Goal: Check status: Check status

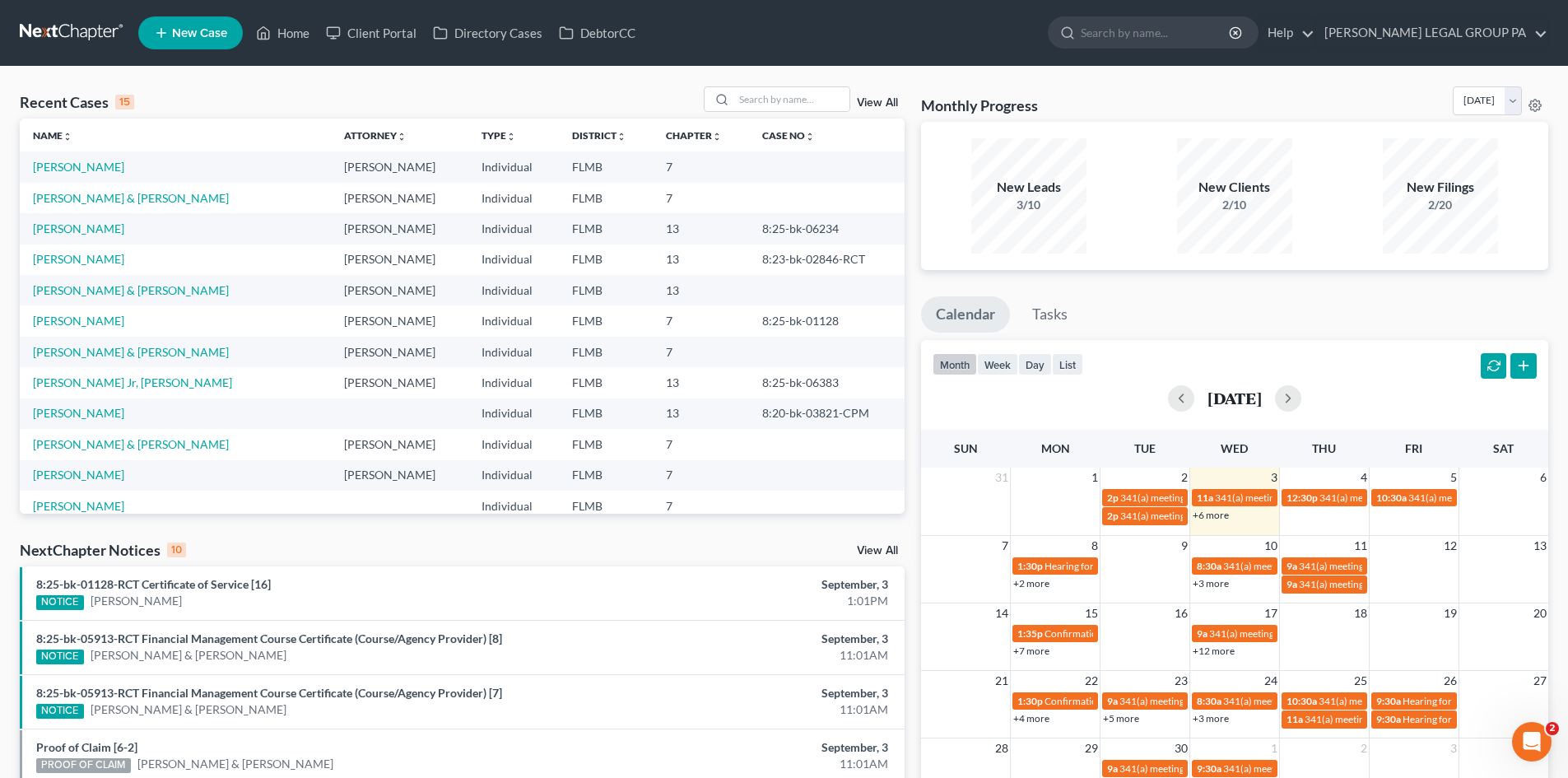
click at [1221, 584] on link "+3 more" at bounding box center [1210, 583] width 36 height 12
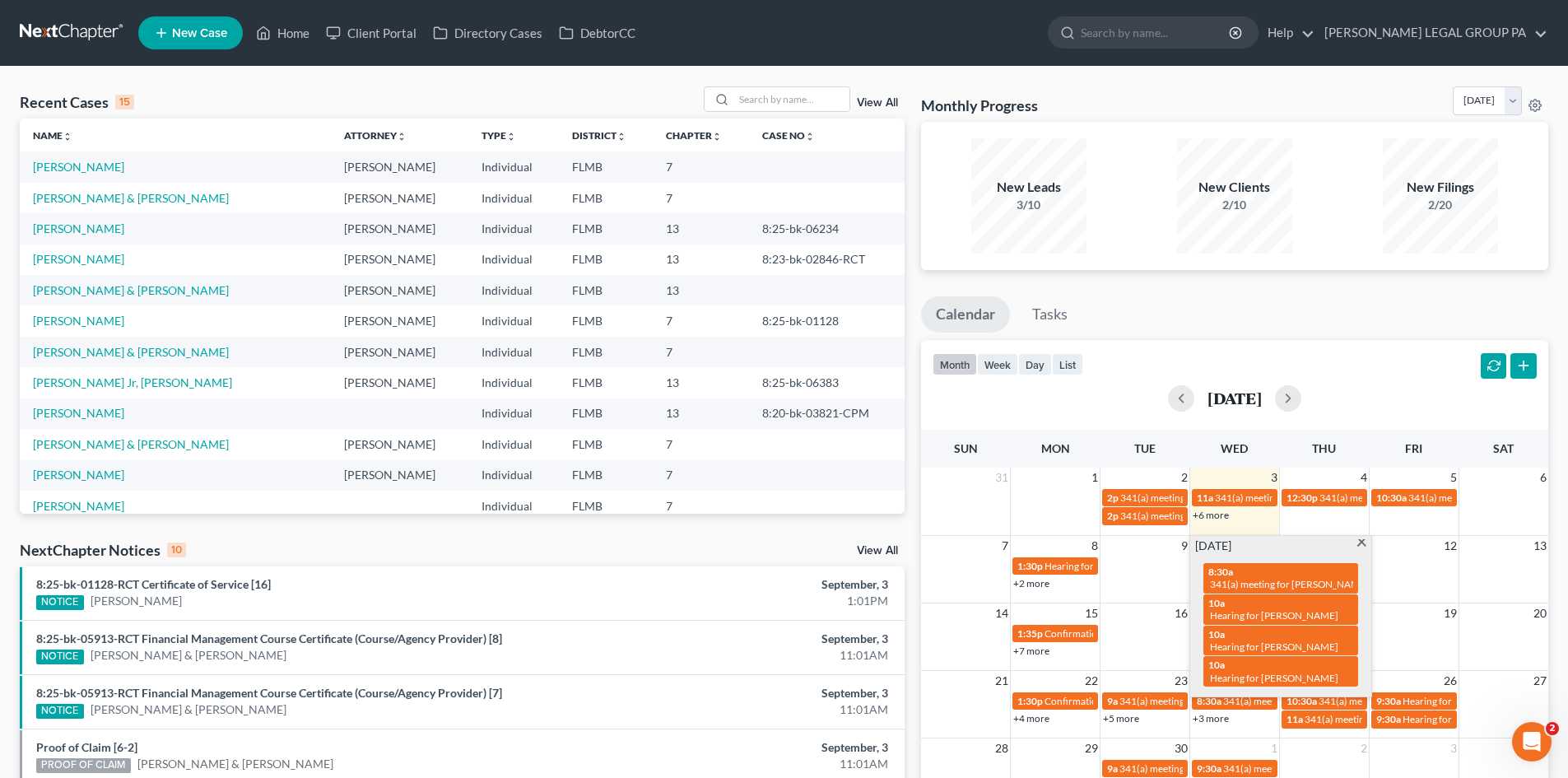
click at [1360, 542] on span at bounding box center [1361, 544] width 12 height 10
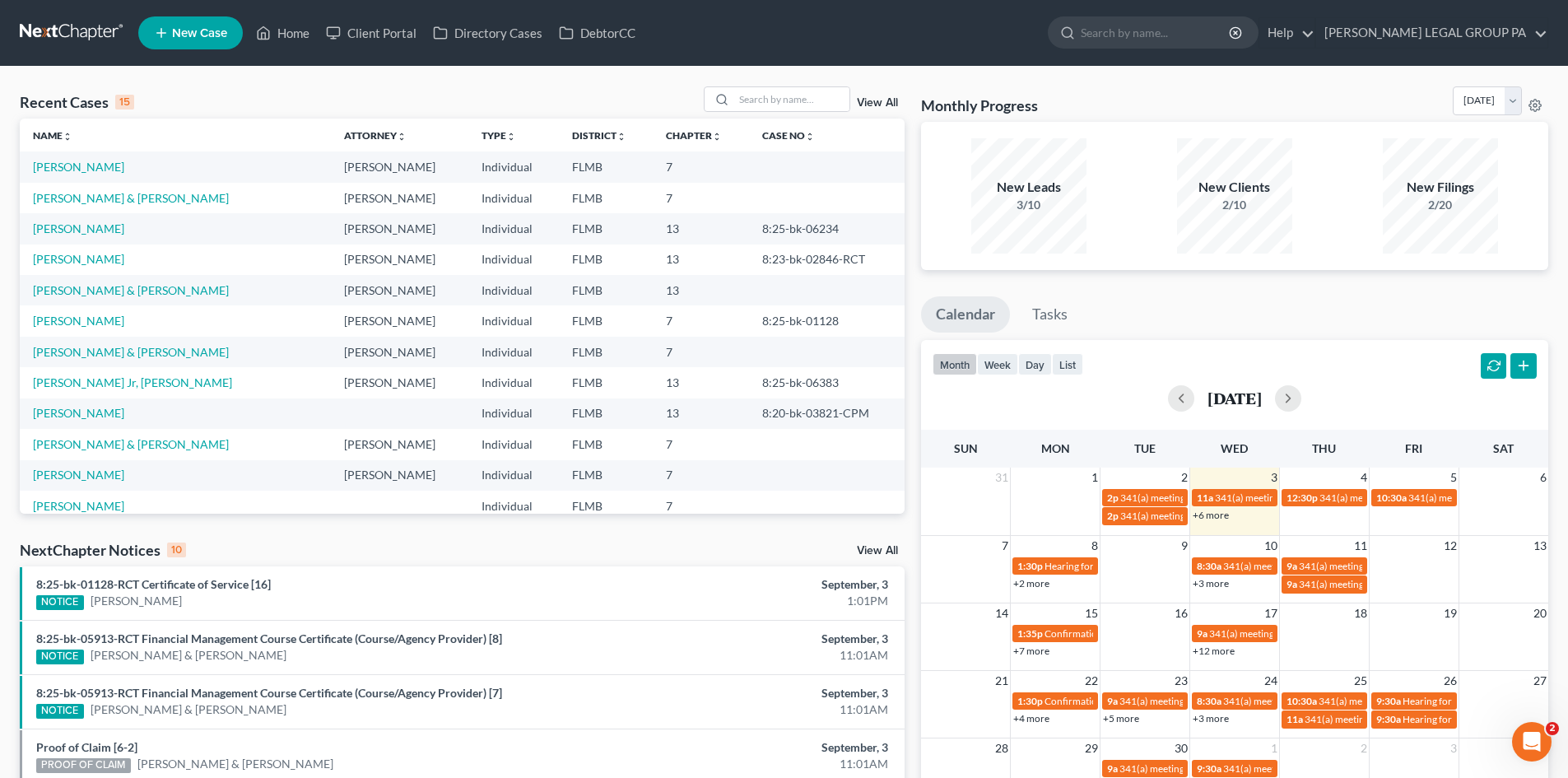
click at [1221, 582] on link "+3 more" at bounding box center [1210, 583] width 36 height 12
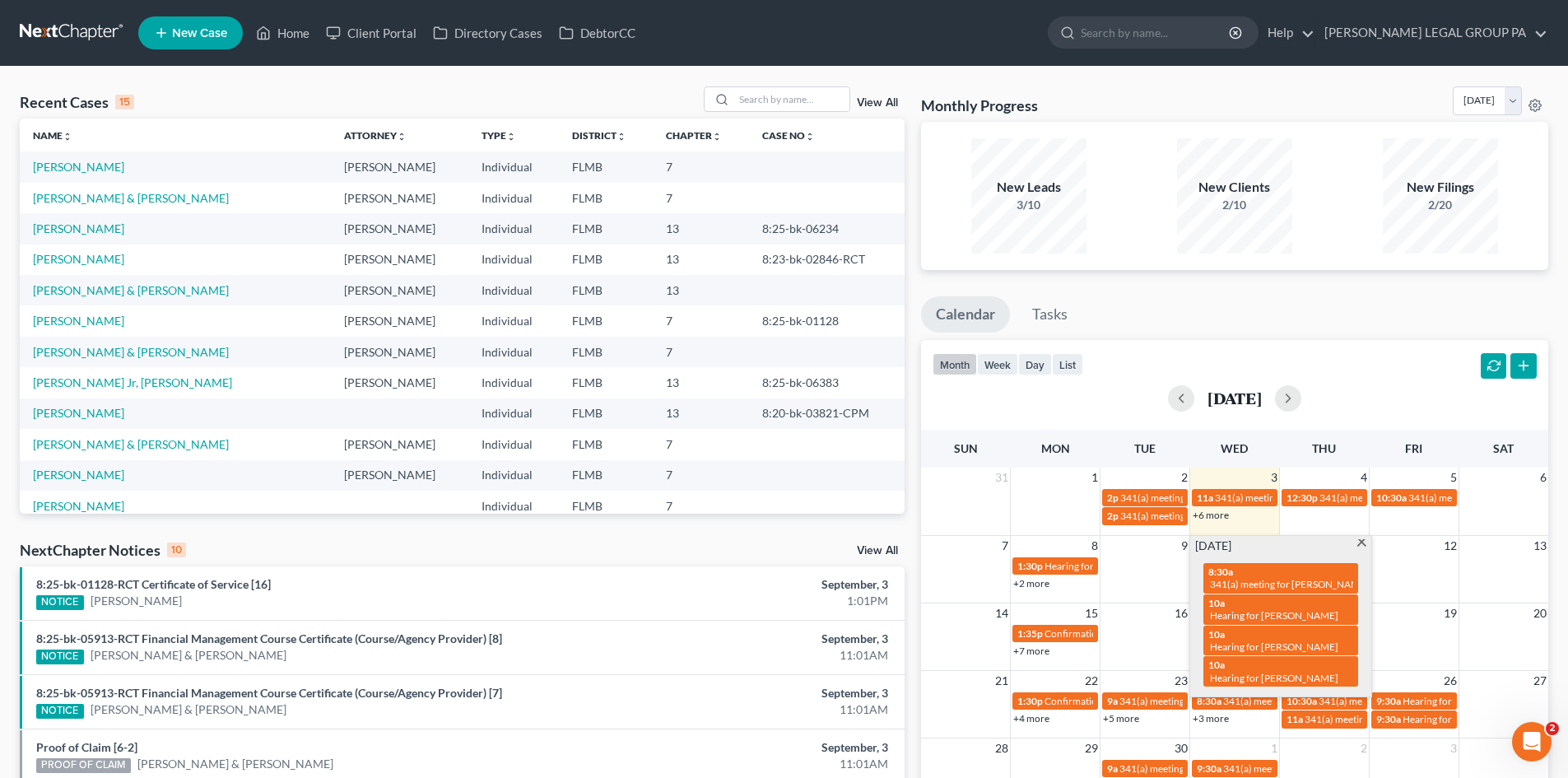
click at [1360, 545] on span at bounding box center [1361, 544] width 12 height 10
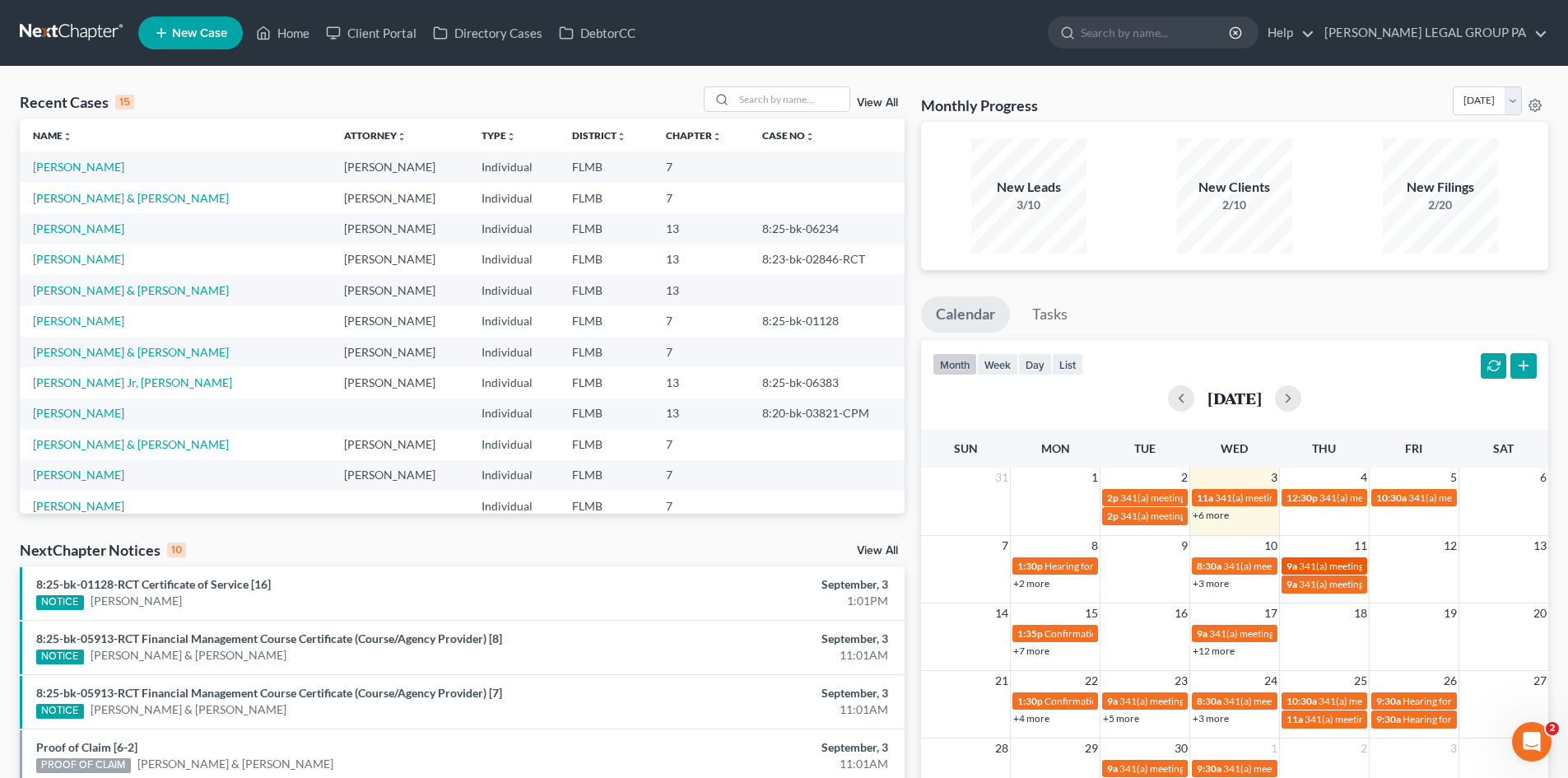
click at [1339, 565] on span "341(a) meeting for [PERSON_NAME]" at bounding box center [1378, 565] width 159 height 12
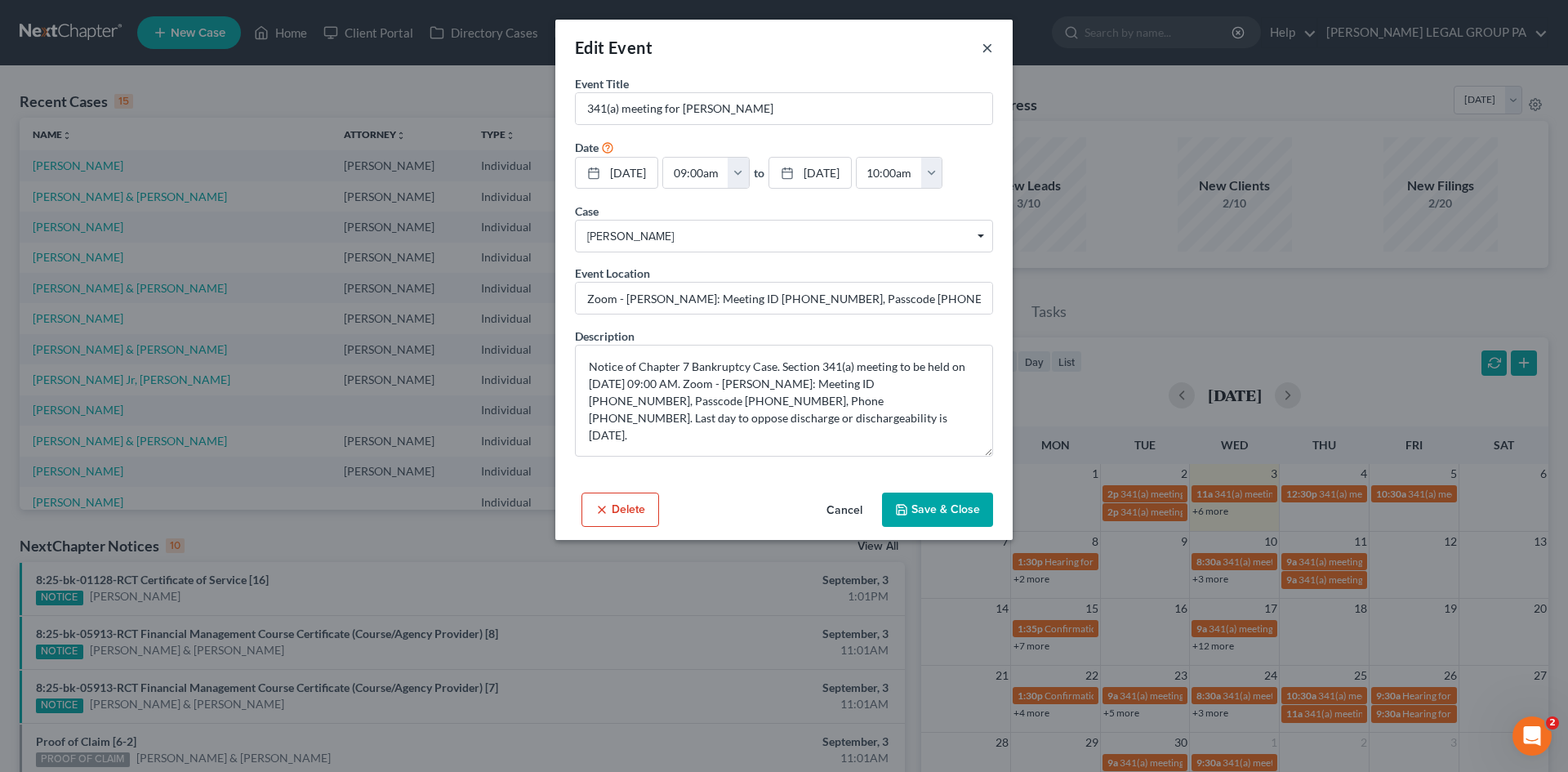
click at [986, 50] on button "×" at bounding box center [987, 47] width 11 height 20
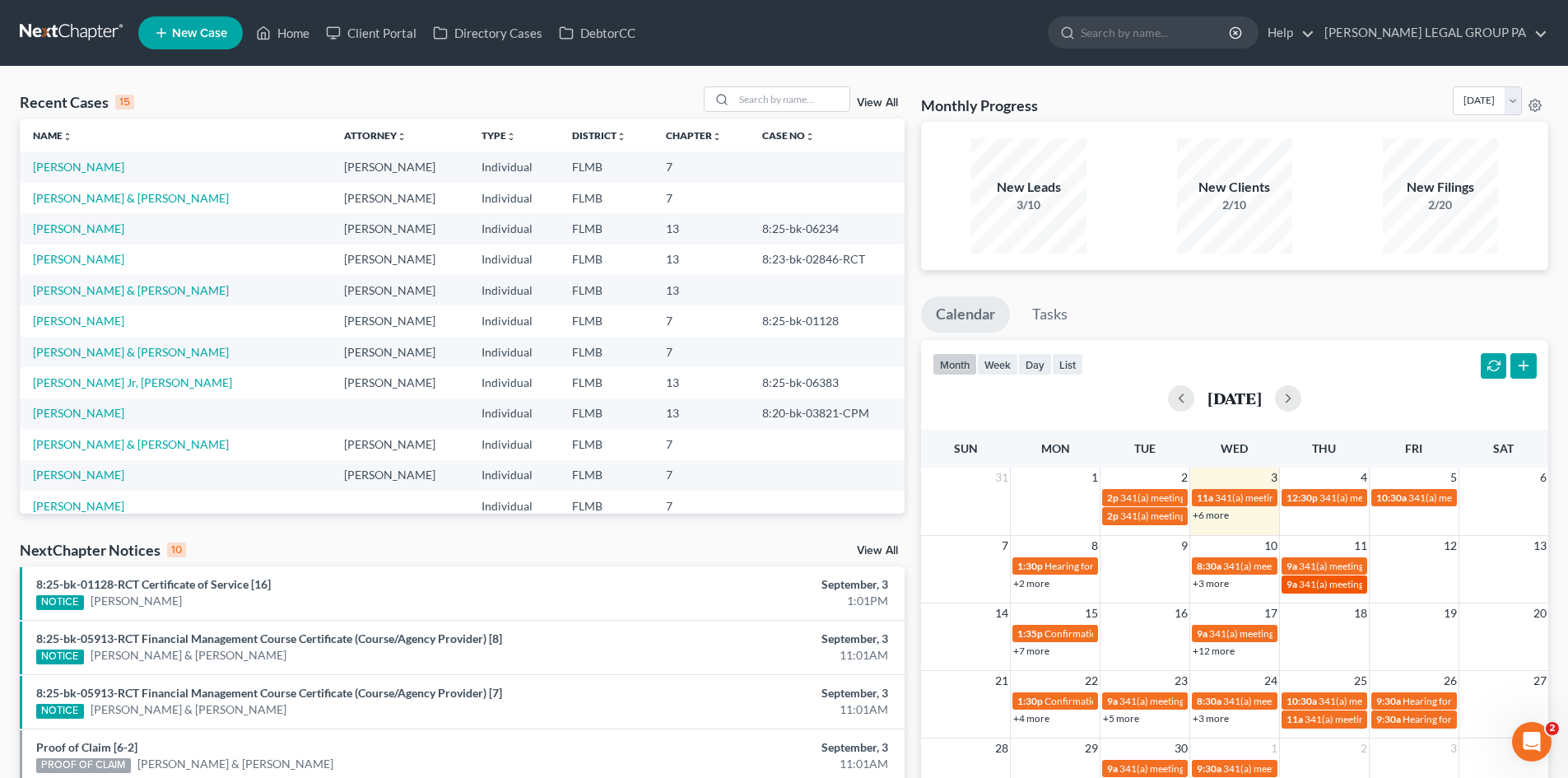
click at [1312, 580] on span "341(a) meeting for [PERSON_NAME]" at bounding box center [1378, 584] width 159 height 12
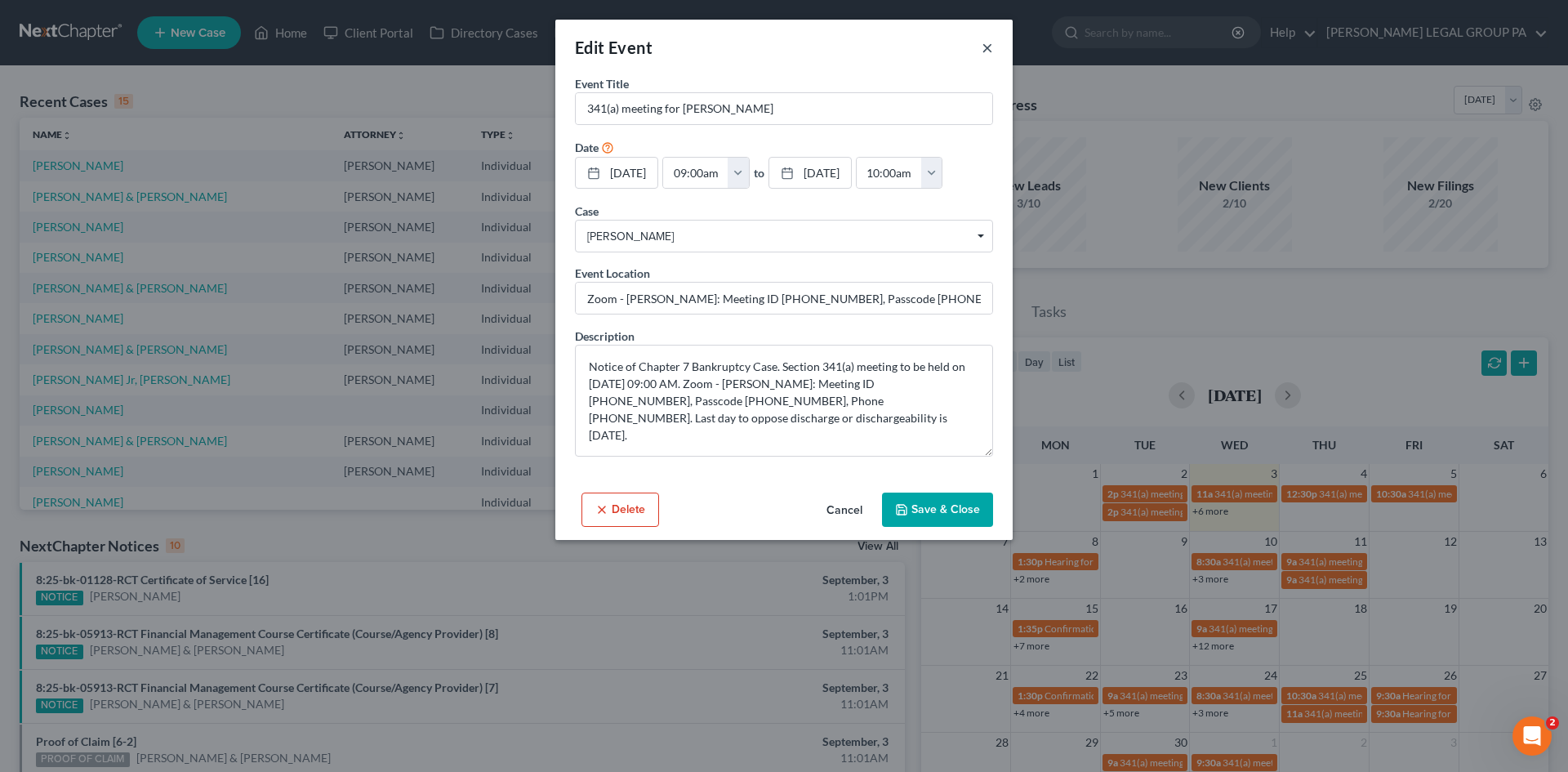
click at [987, 51] on button "×" at bounding box center [987, 47] width 11 height 20
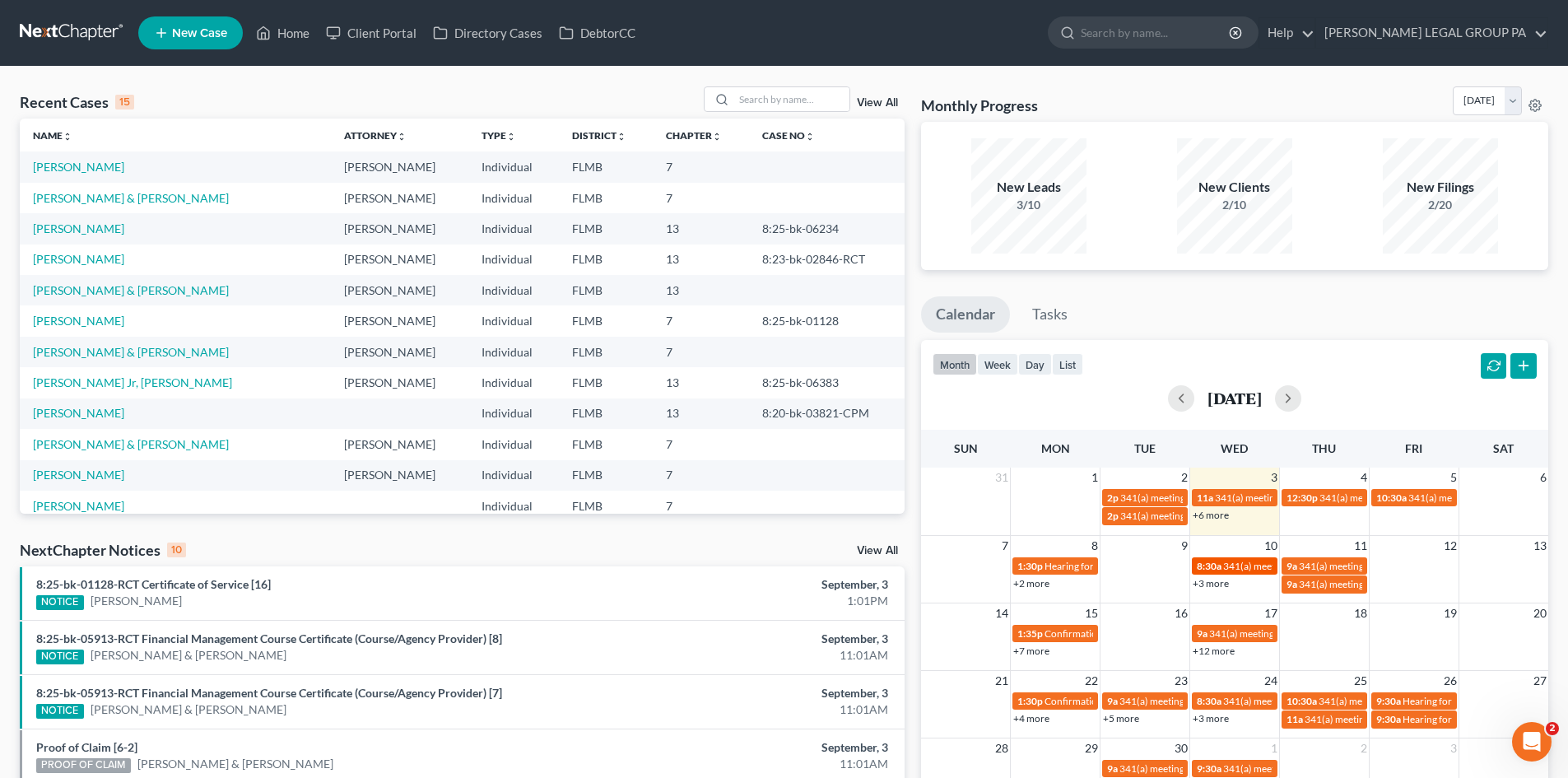
click at [1224, 575] on link "8:30a 341(a) meeting for [PERSON_NAME]" at bounding box center [1234, 566] width 86 height 17
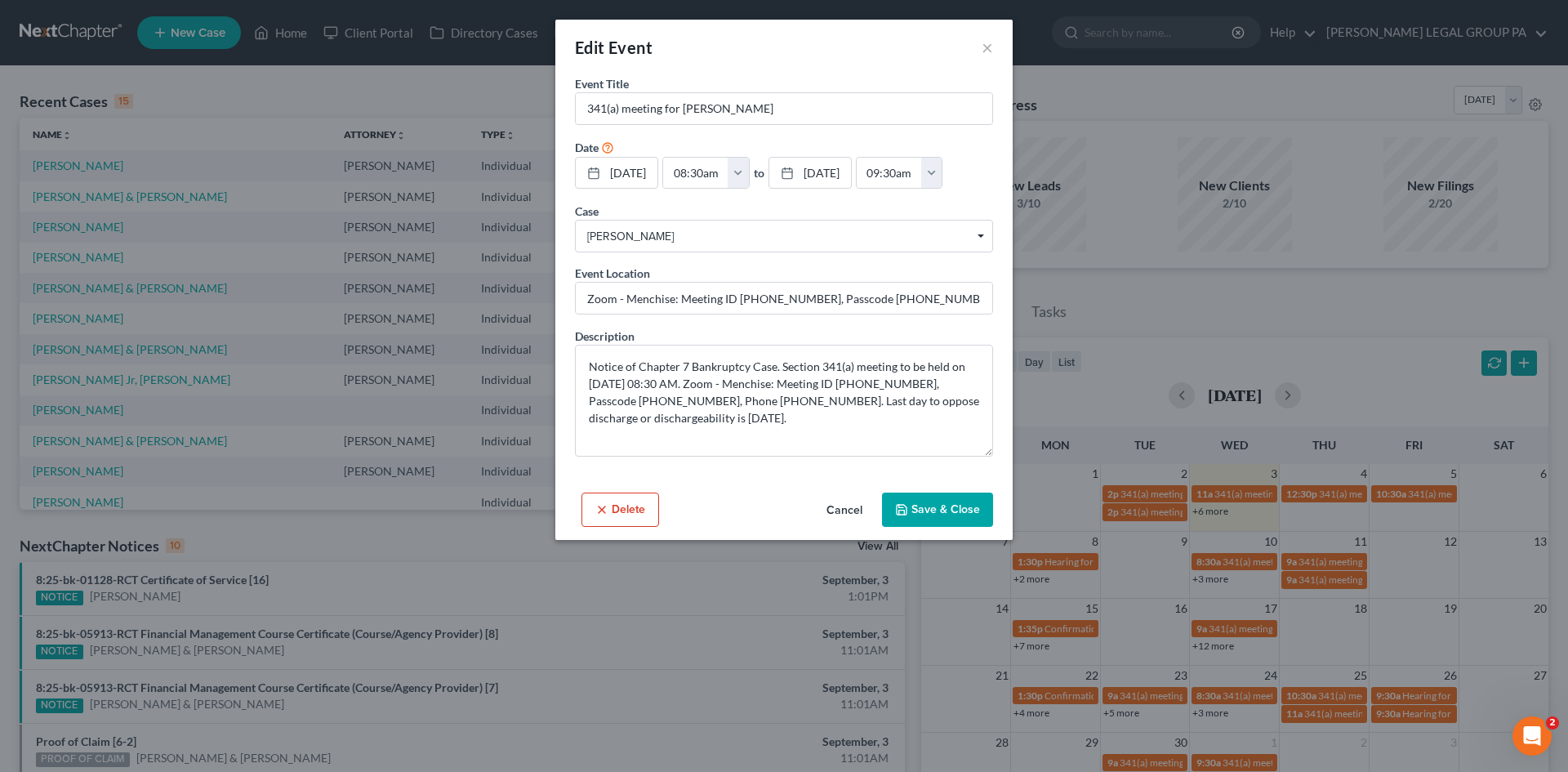
click at [993, 47] on div "Edit Event ×" at bounding box center [783, 47] width 457 height 55
click at [981, 48] on div "Edit Event ×" at bounding box center [783, 47] width 457 height 55
click at [1215, 580] on div "Edit Event × Event Title * 341(a) meeting for [PERSON_NAME] Date [DATE] close D…" at bounding box center [784, 386] width 1568 height 772
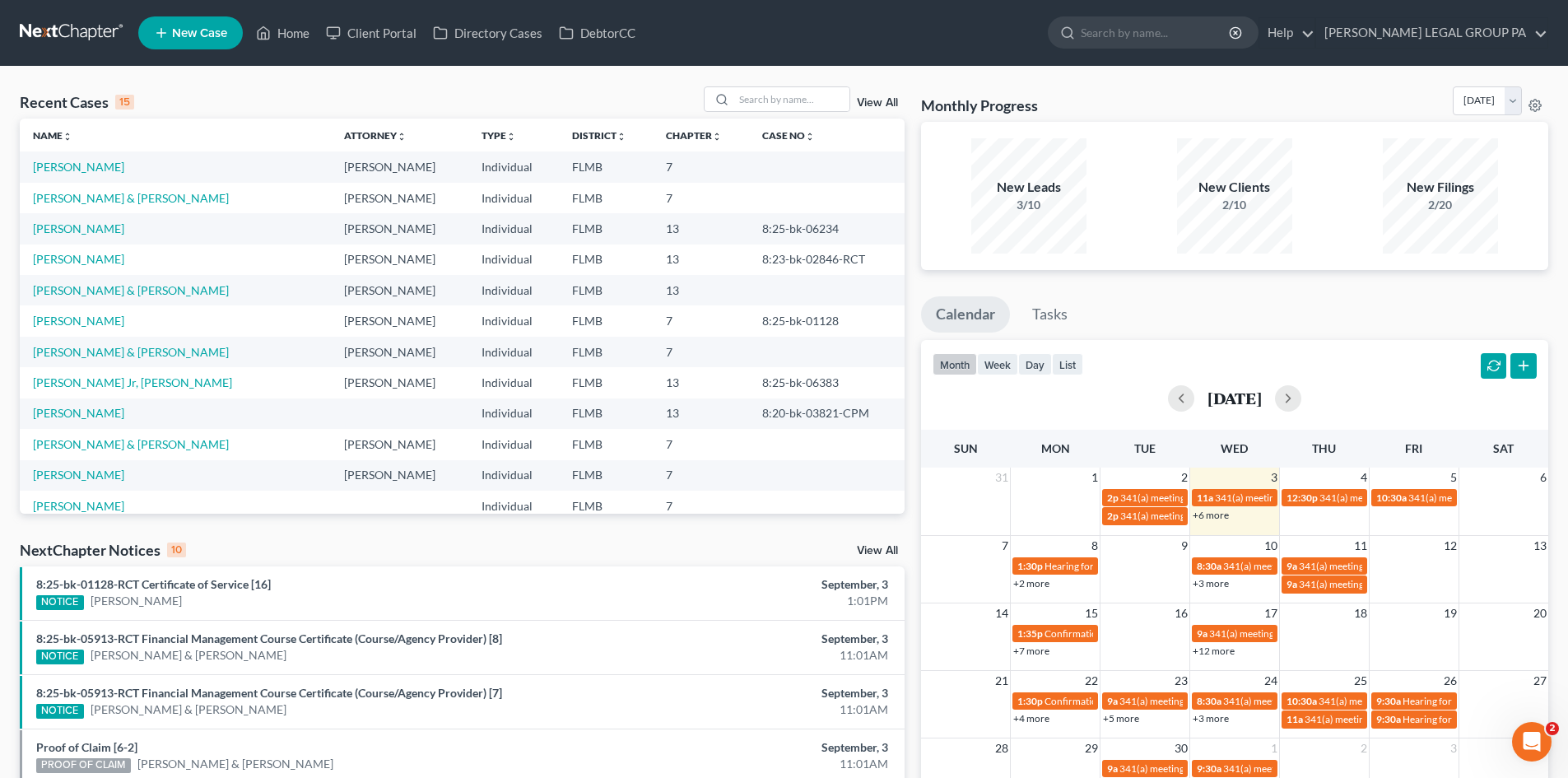
click at [1212, 585] on link "+3 more" at bounding box center [1210, 583] width 36 height 12
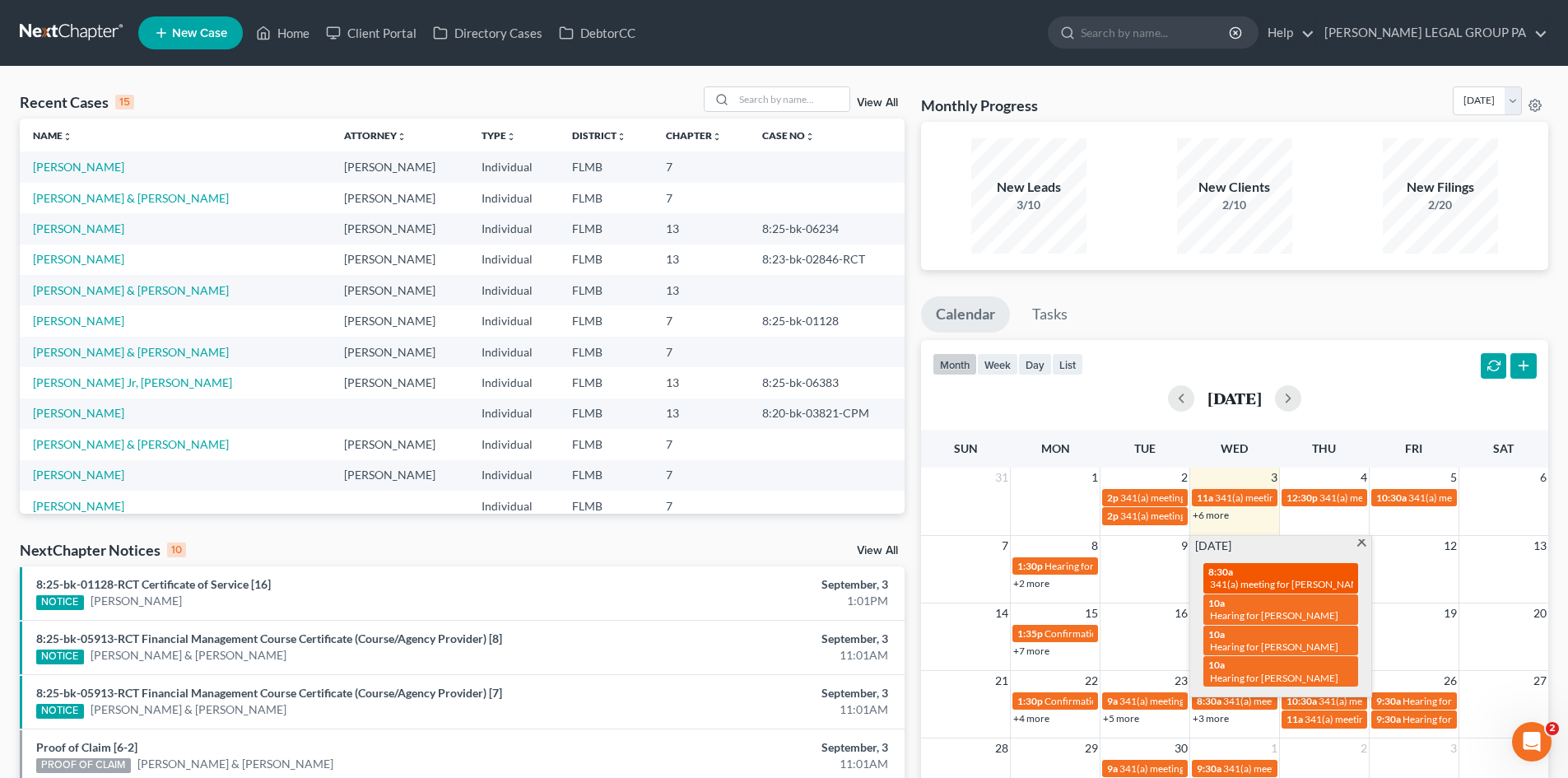
click at [1209, 579] on span "341(a) meeting for [PERSON_NAME]" at bounding box center [1288, 584] width 159 height 12
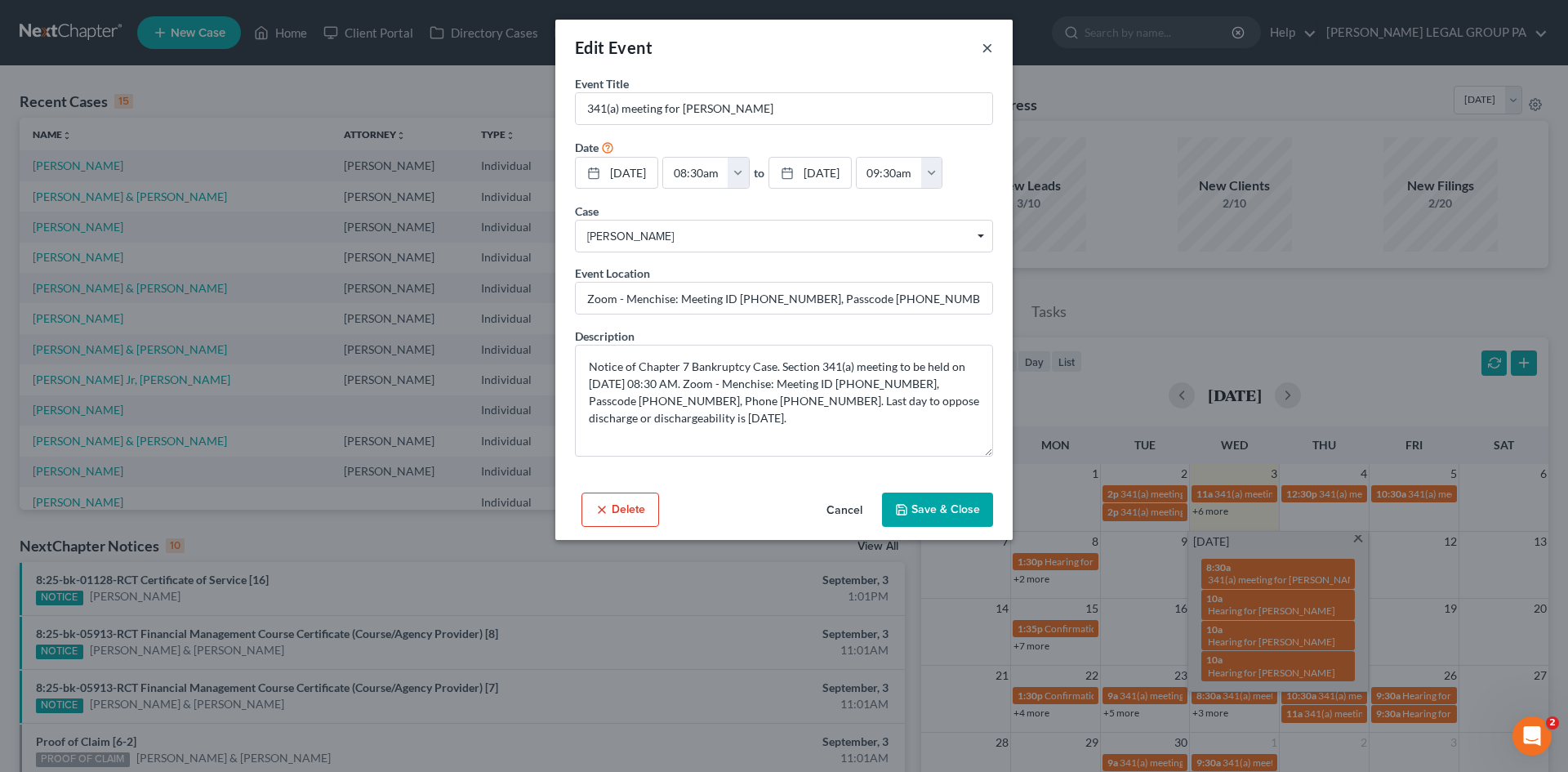
drag, startPoint x: 989, startPoint y: 49, endPoint x: 957, endPoint y: 44, distance: 32.4
click at [989, 49] on button "×" at bounding box center [987, 47] width 11 height 20
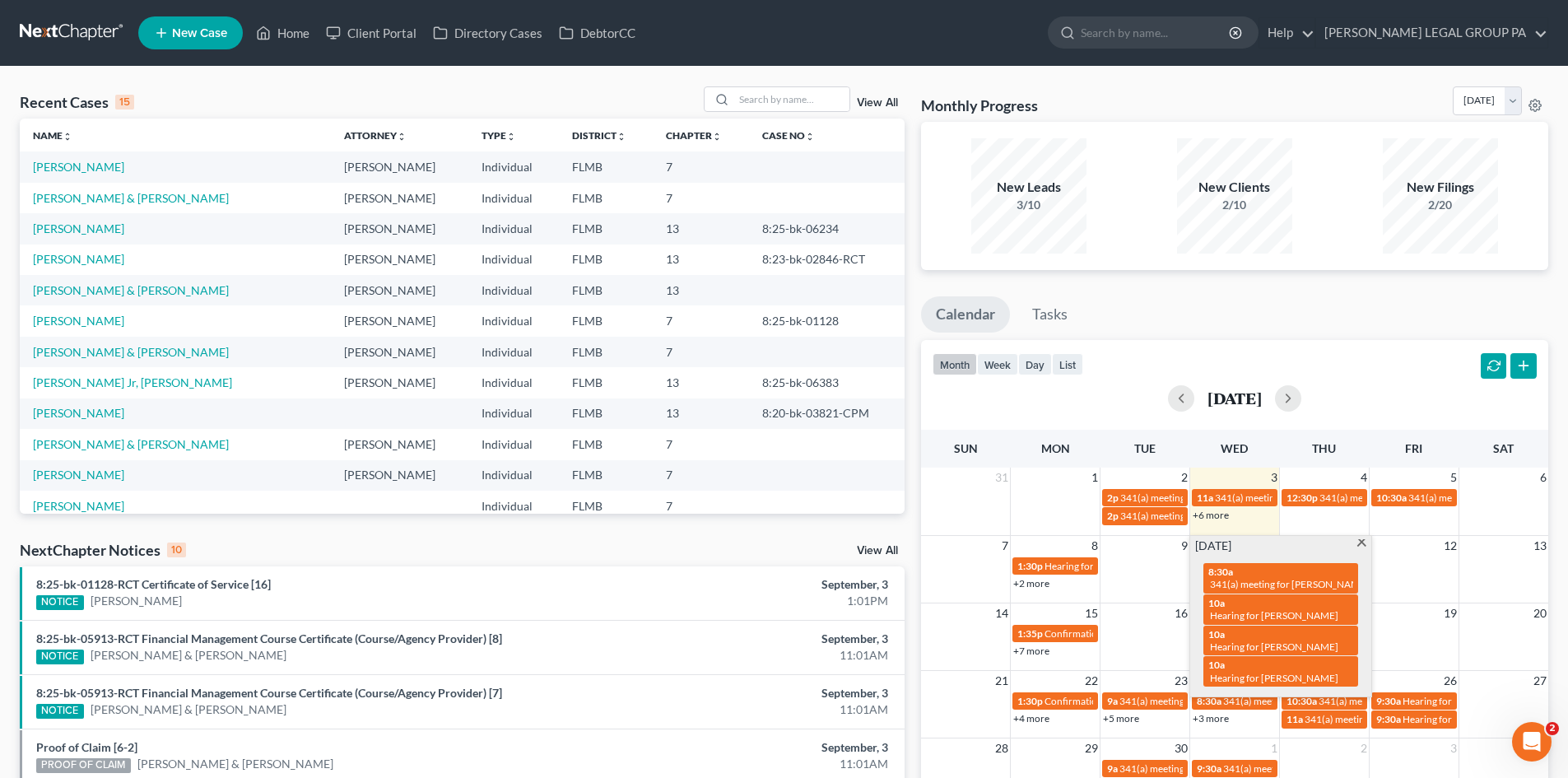
click at [1149, 570] on td at bounding box center [1145, 575] width 90 height 38
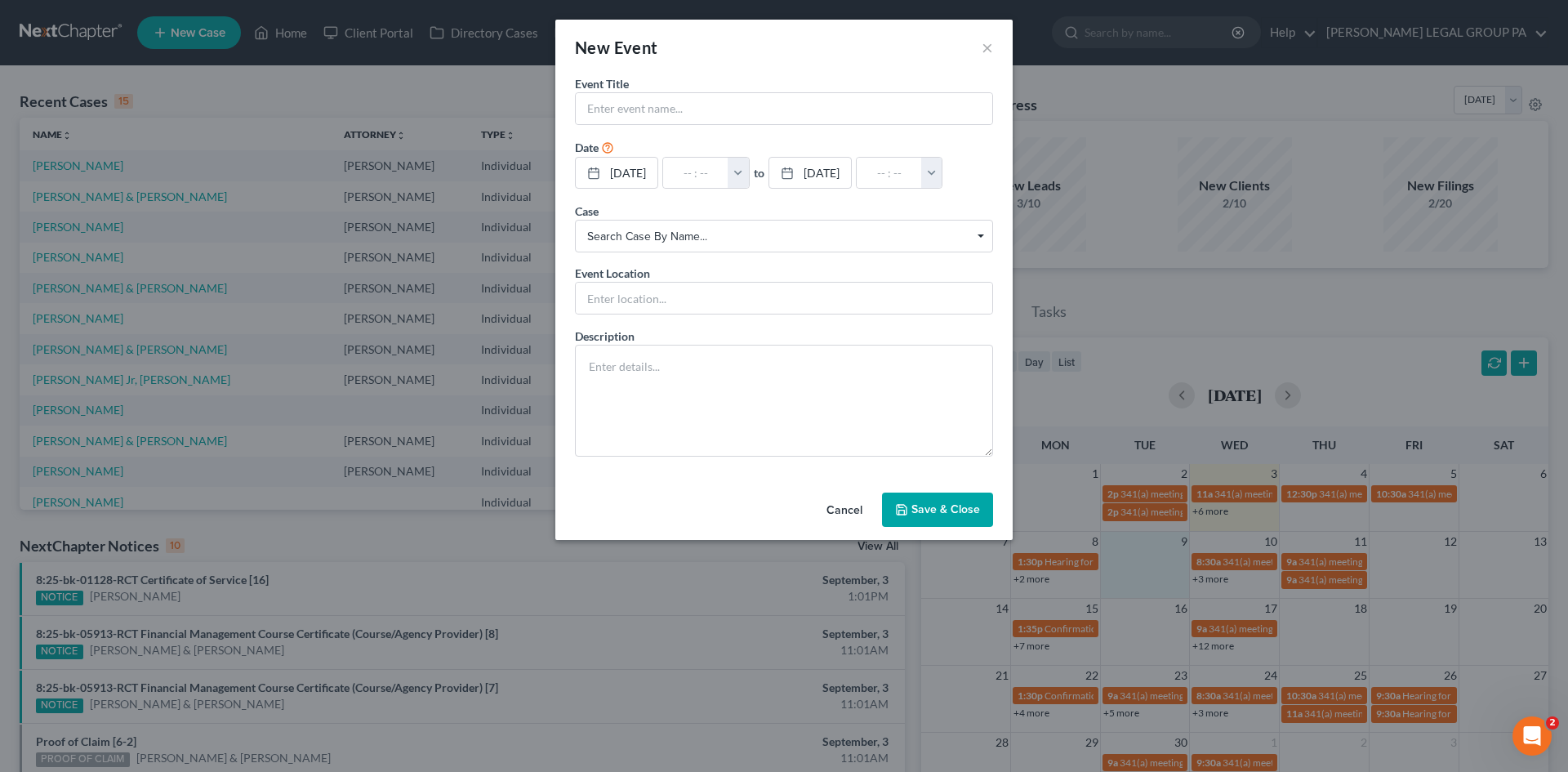
click at [990, 61] on div "New Event ×" at bounding box center [783, 47] width 457 height 55
click at [988, 44] on button "×" at bounding box center [987, 47] width 11 height 20
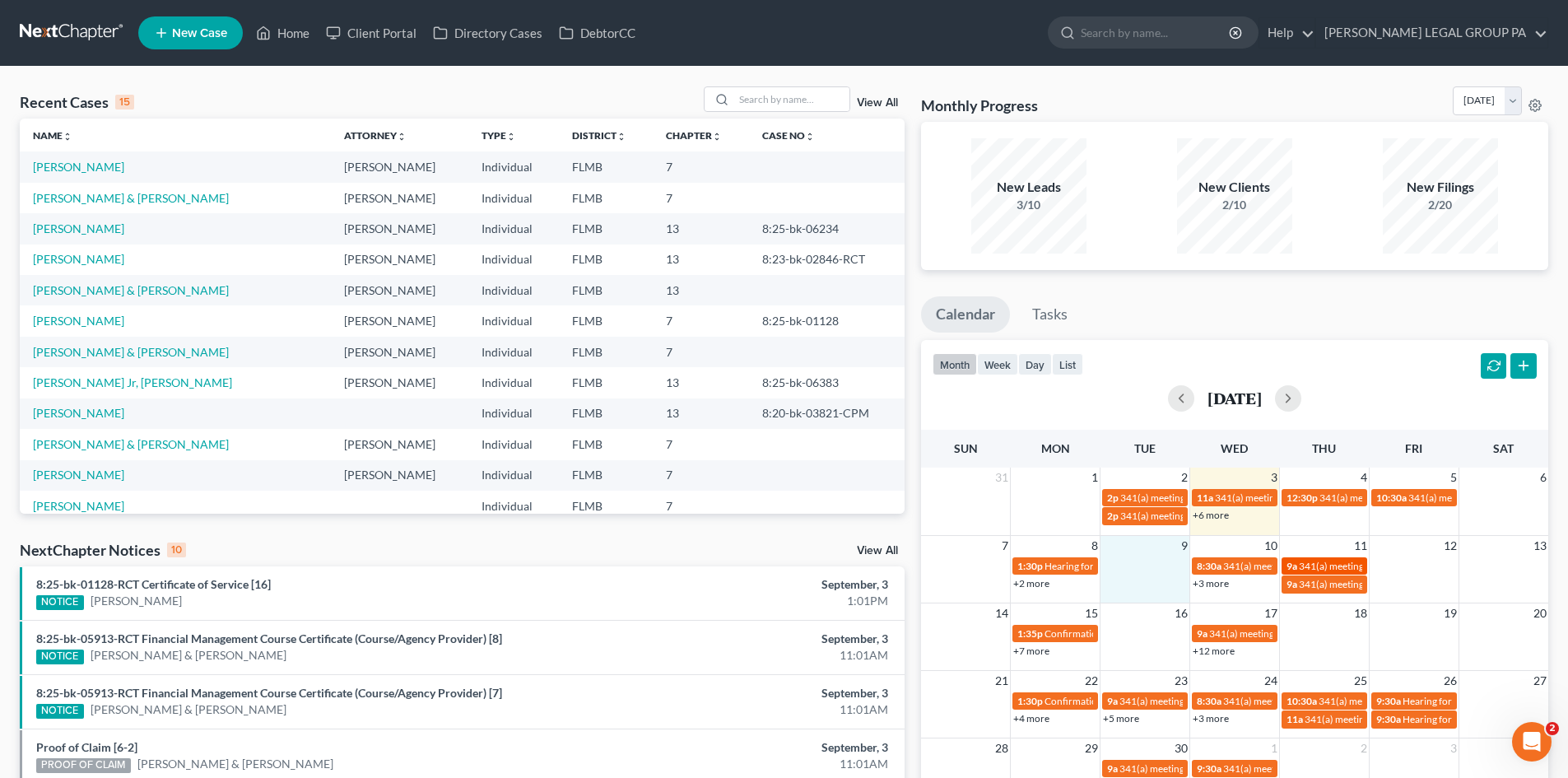
click at [1317, 559] on span "341(a) meeting for [PERSON_NAME]" at bounding box center [1378, 565] width 159 height 12
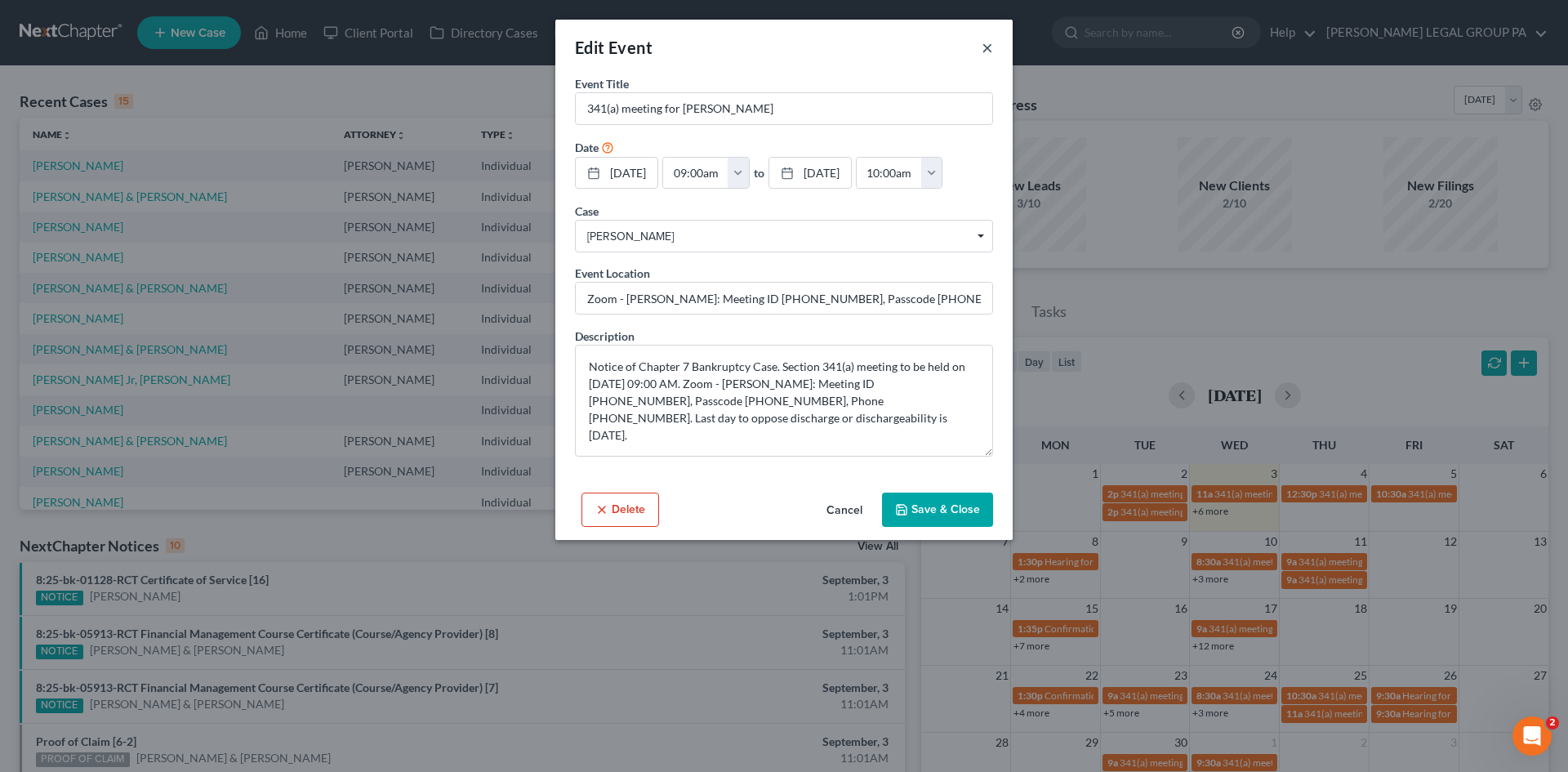
click at [987, 50] on button "×" at bounding box center [987, 47] width 11 height 20
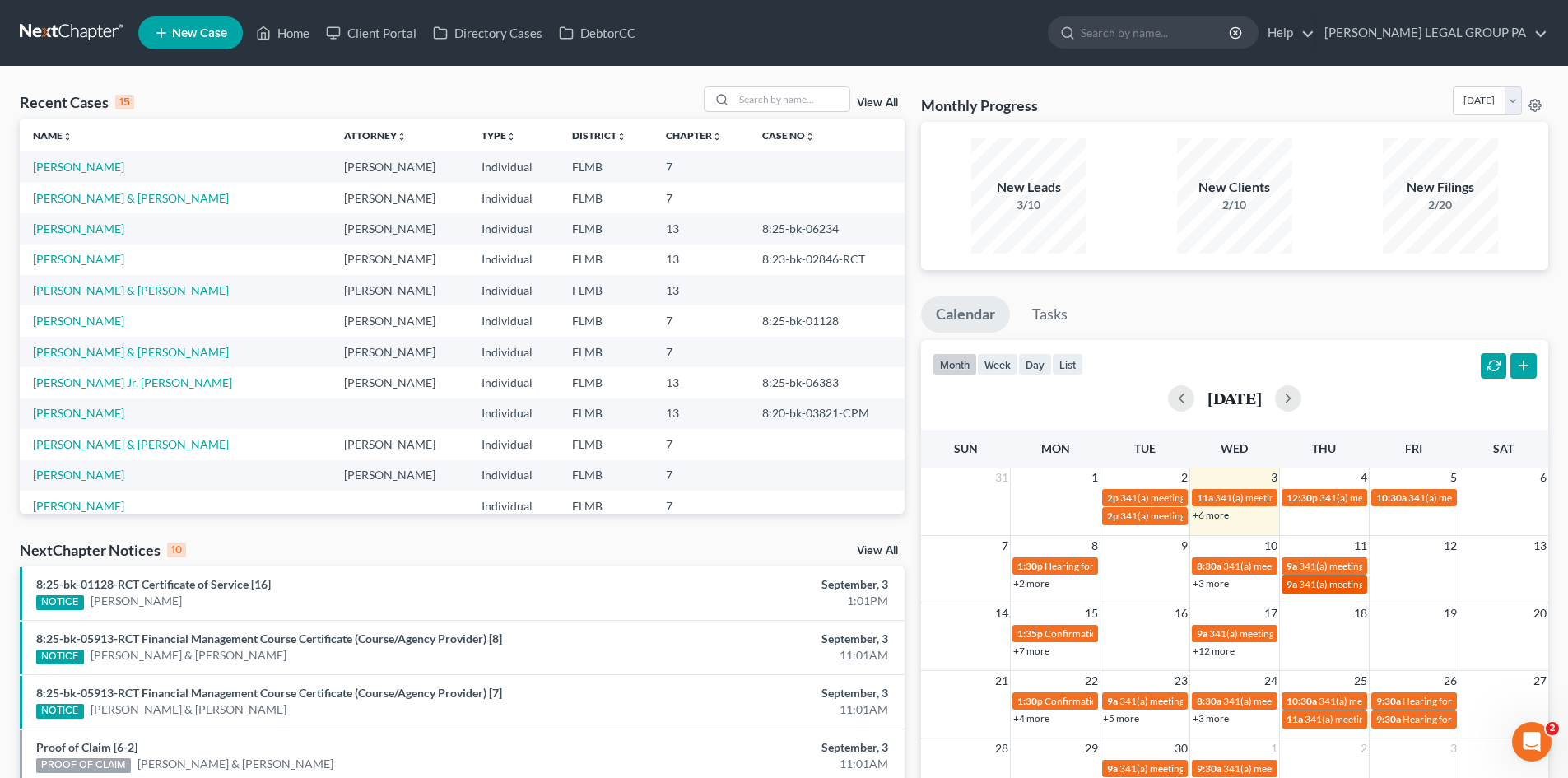
click at [1319, 587] on span "341(a) meeting for [PERSON_NAME]" at bounding box center [1378, 584] width 159 height 12
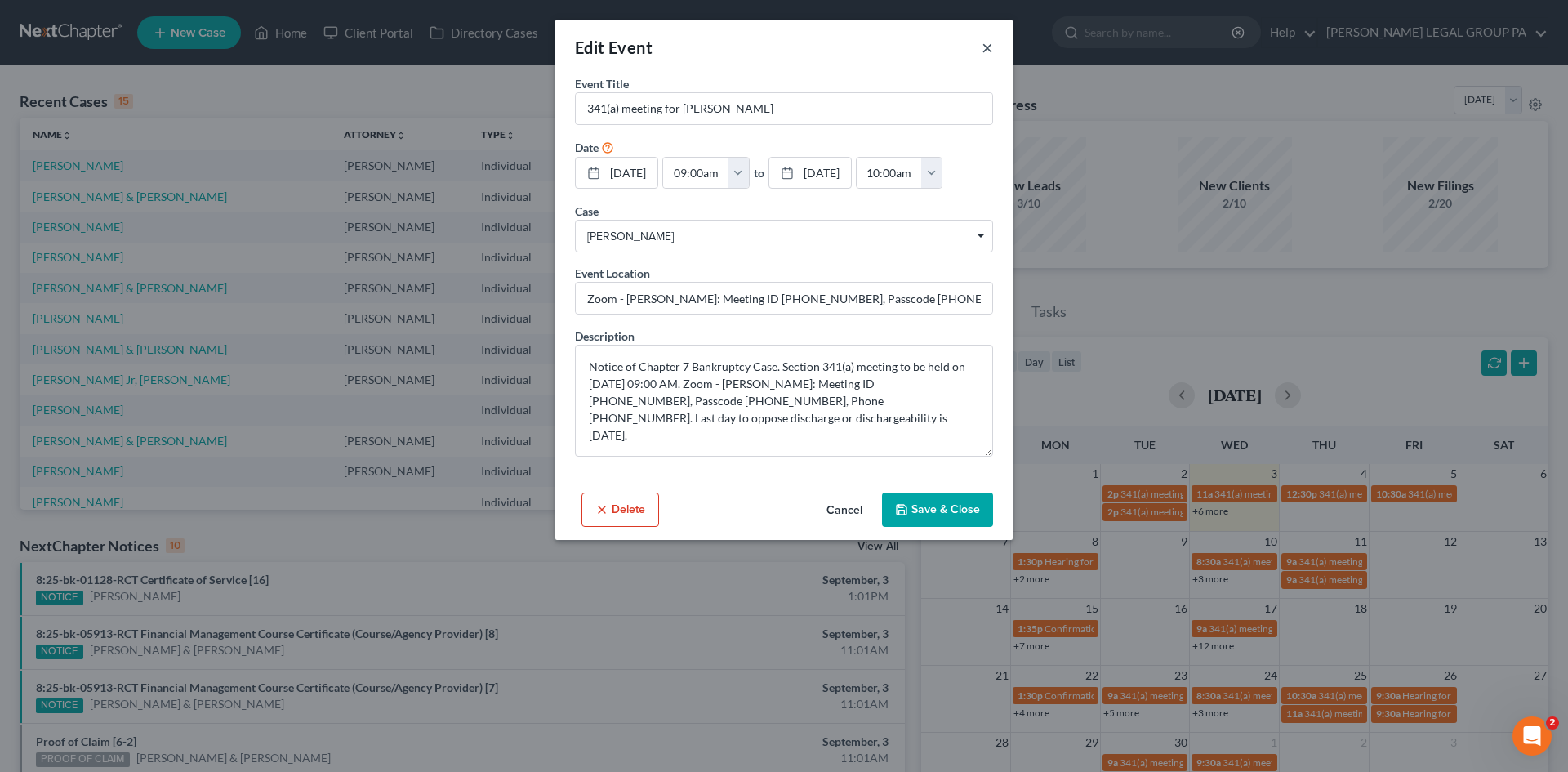
click at [983, 49] on button "×" at bounding box center [987, 47] width 11 height 20
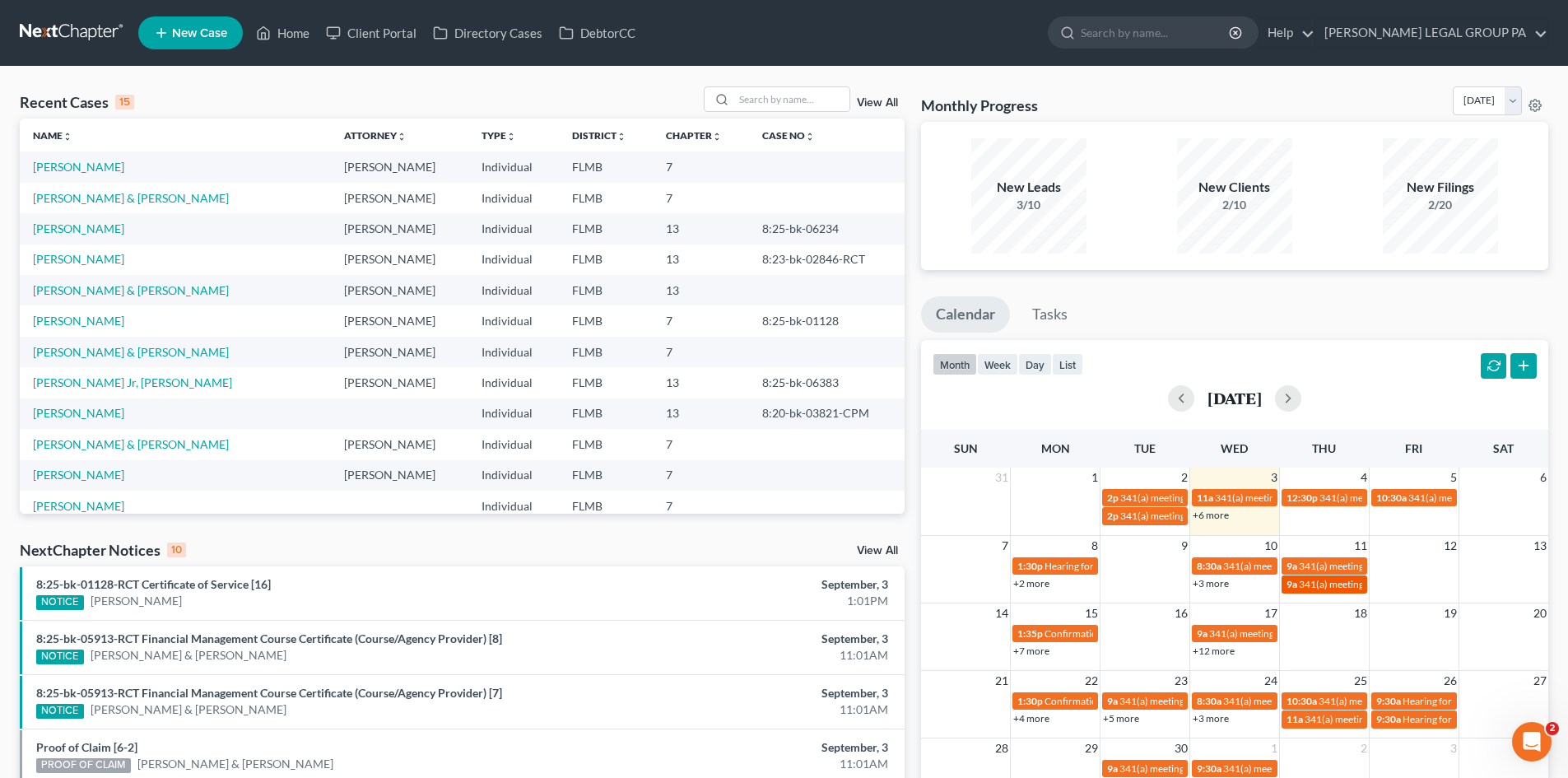
click at [1324, 579] on span "341(a) meeting for [PERSON_NAME]" at bounding box center [1378, 584] width 159 height 12
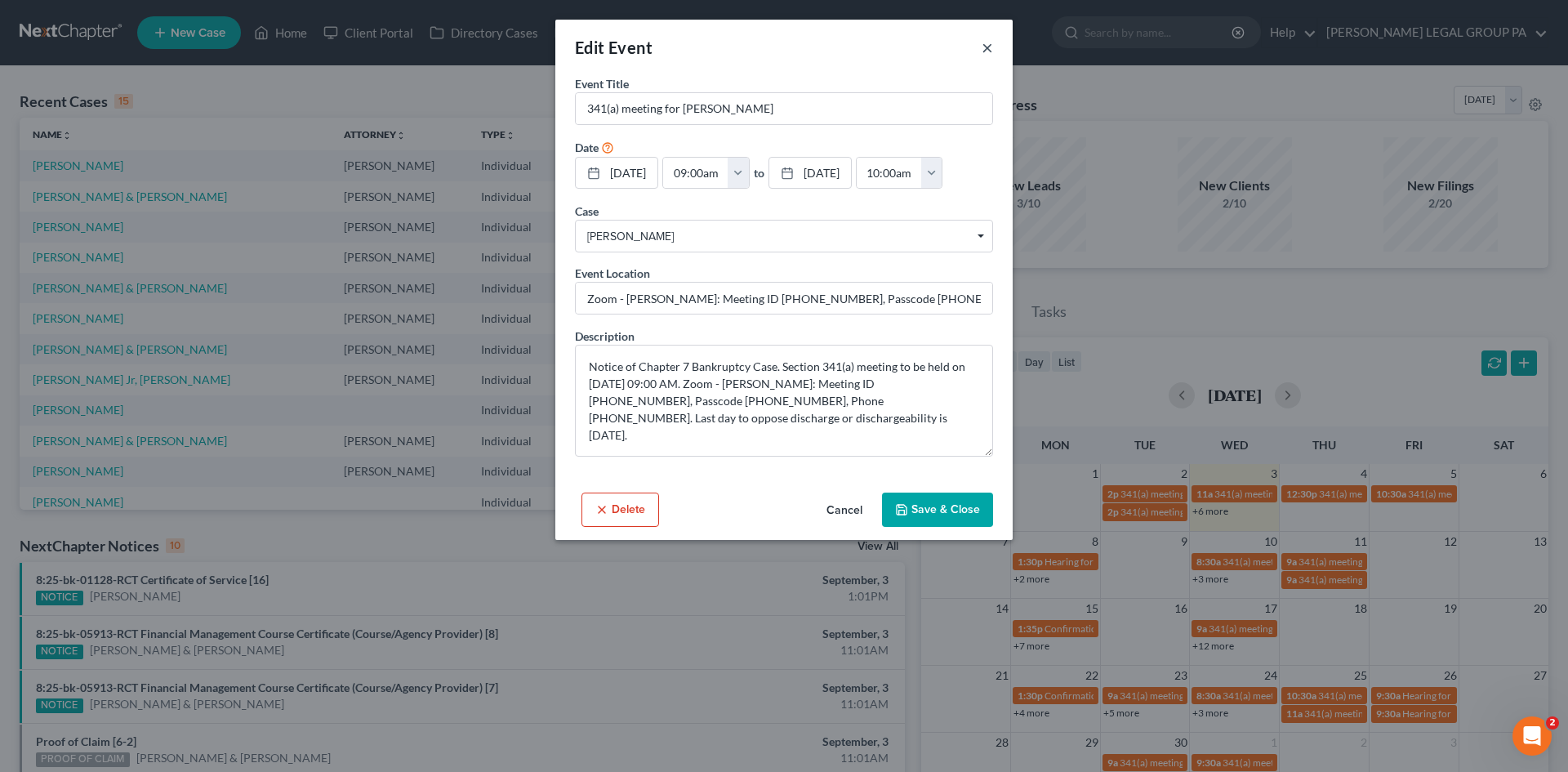
click at [987, 47] on button "×" at bounding box center [987, 47] width 11 height 20
